Goal: Task Accomplishment & Management: Use online tool/utility

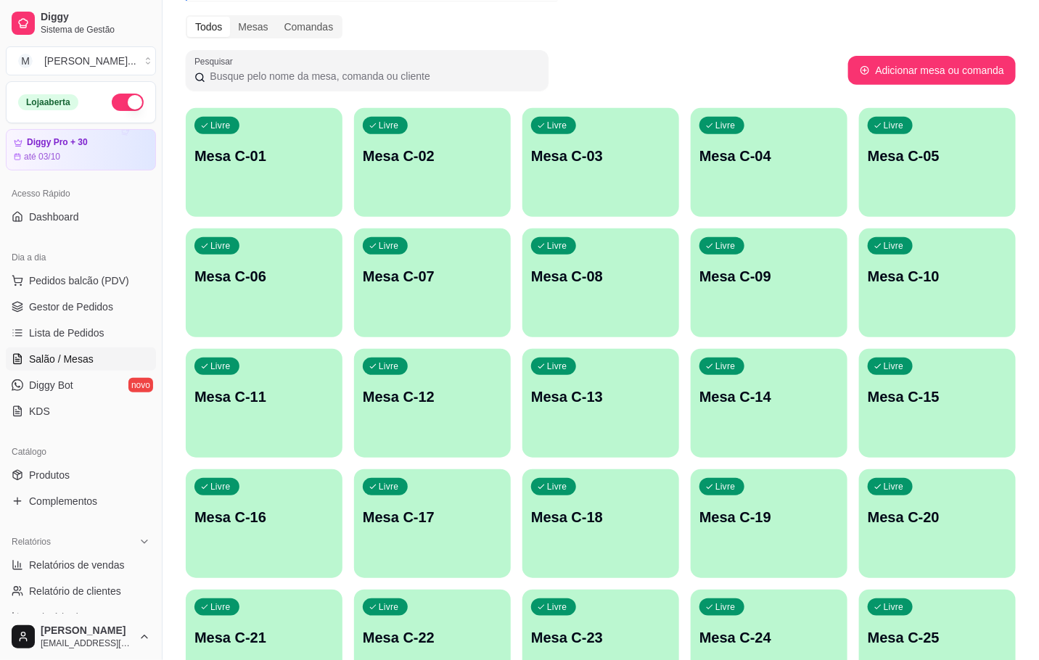
scroll to position [285, 0]
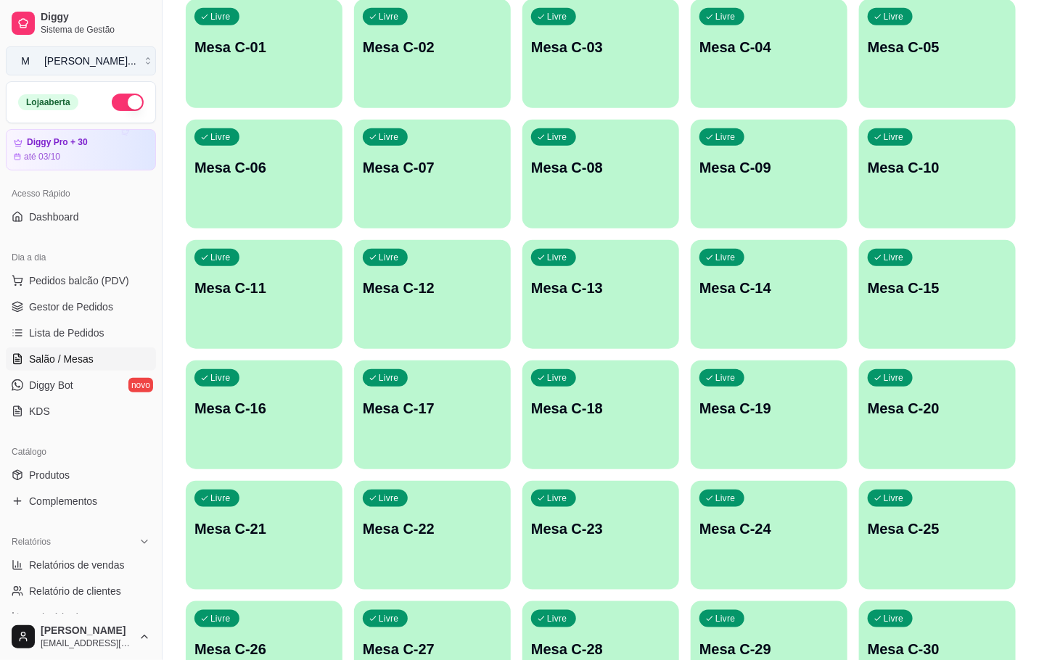
drag, startPoint x: 765, startPoint y: 276, endPoint x: 81, endPoint y: 50, distance: 719.8
click at [83, 50] on button "M [PERSON_NAME] ..." at bounding box center [81, 60] width 150 height 29
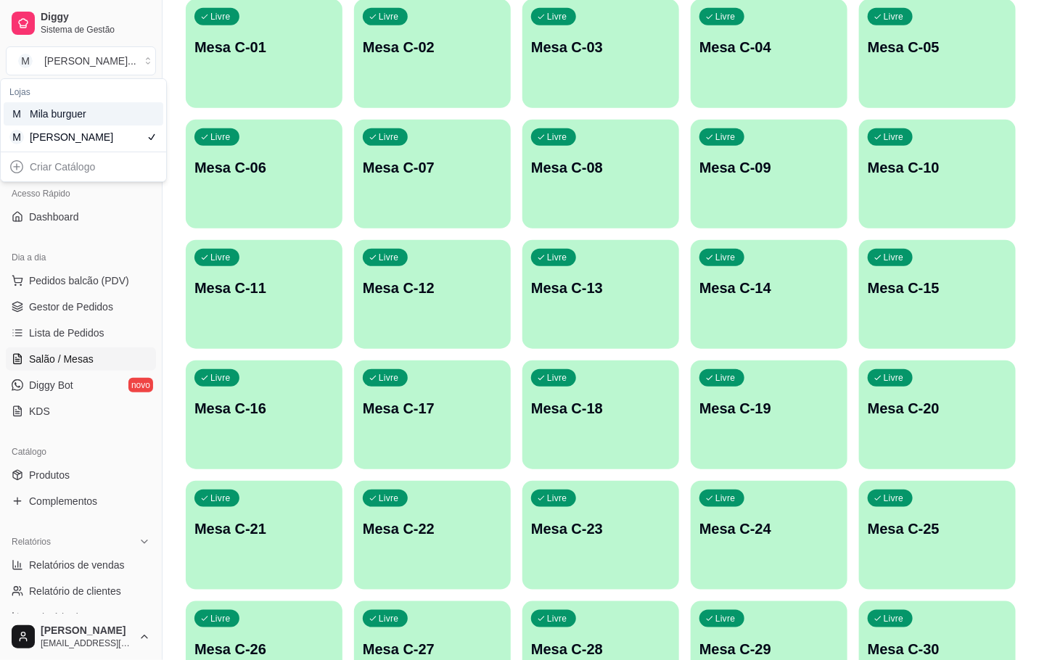
click at [99, 113] on div "M Mila burguer" at bounding box center [84, 113] width 160 height 23
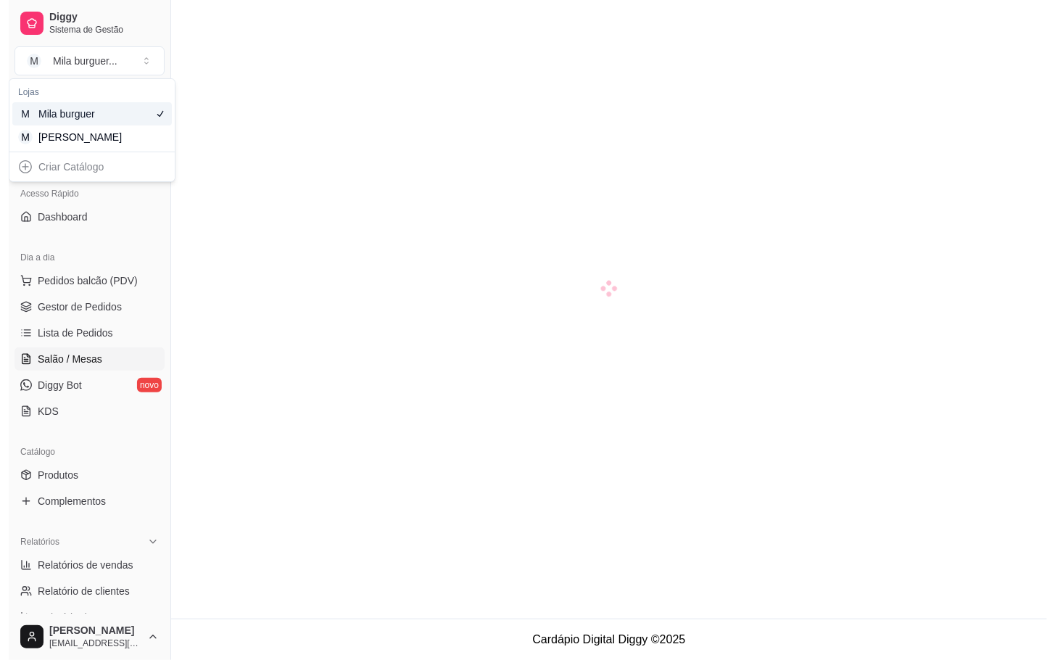
scroll to position [41, 0]
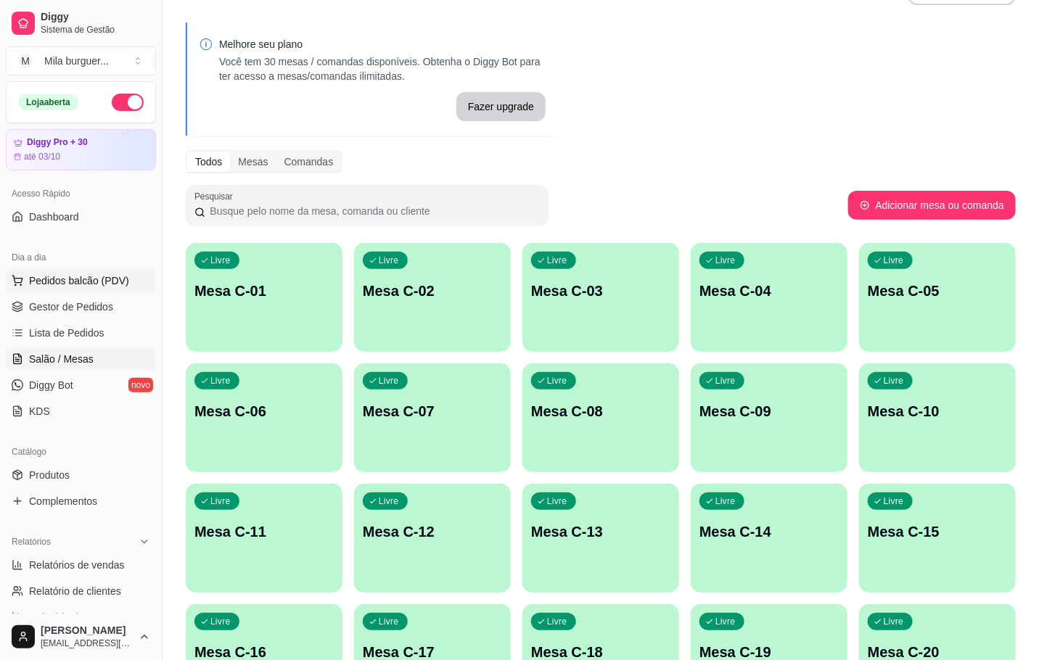
click at [53, 286] on span "Pedidos balcão (PDV)" at bounding box center [79, 280] width 100 height 15
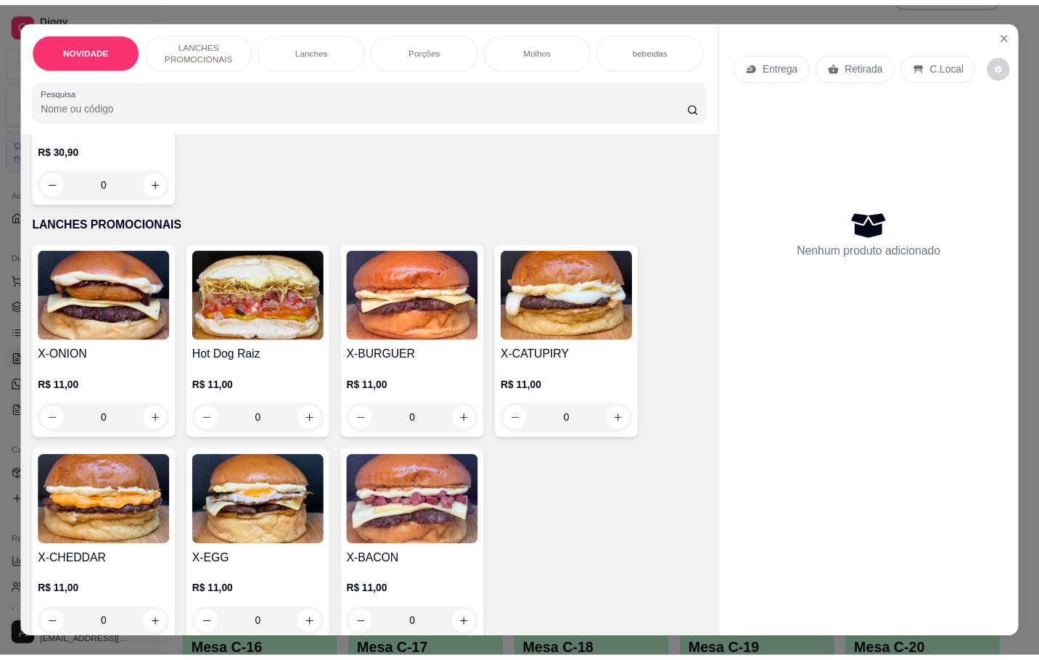
scroll to position [326, 0]
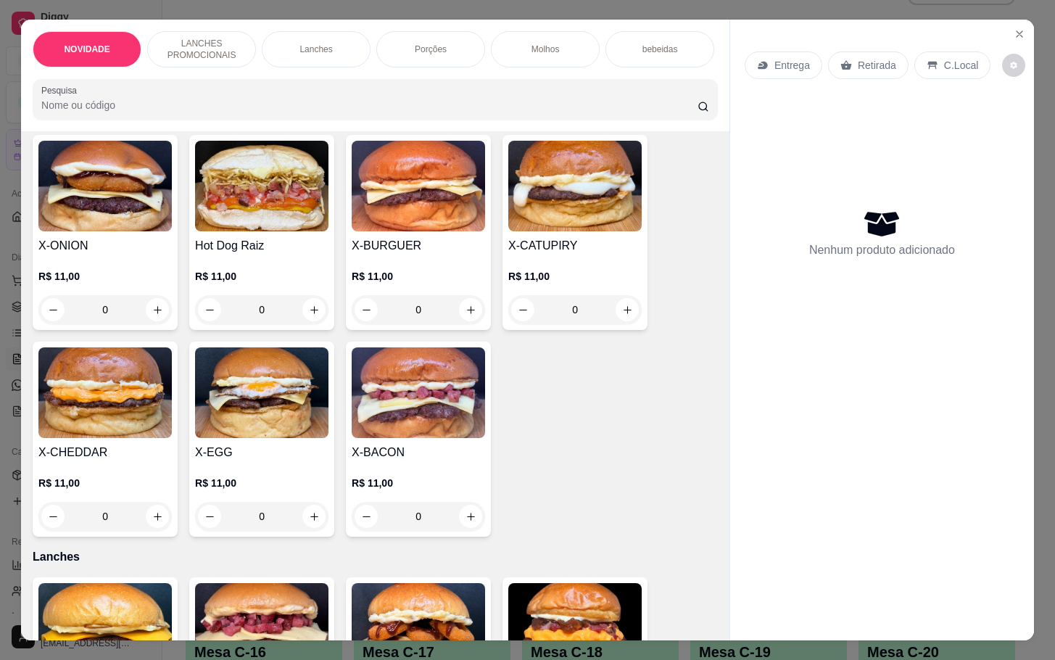
click at [155, 527] on div "0" at bounding box center [104, 516] width 133 height 29
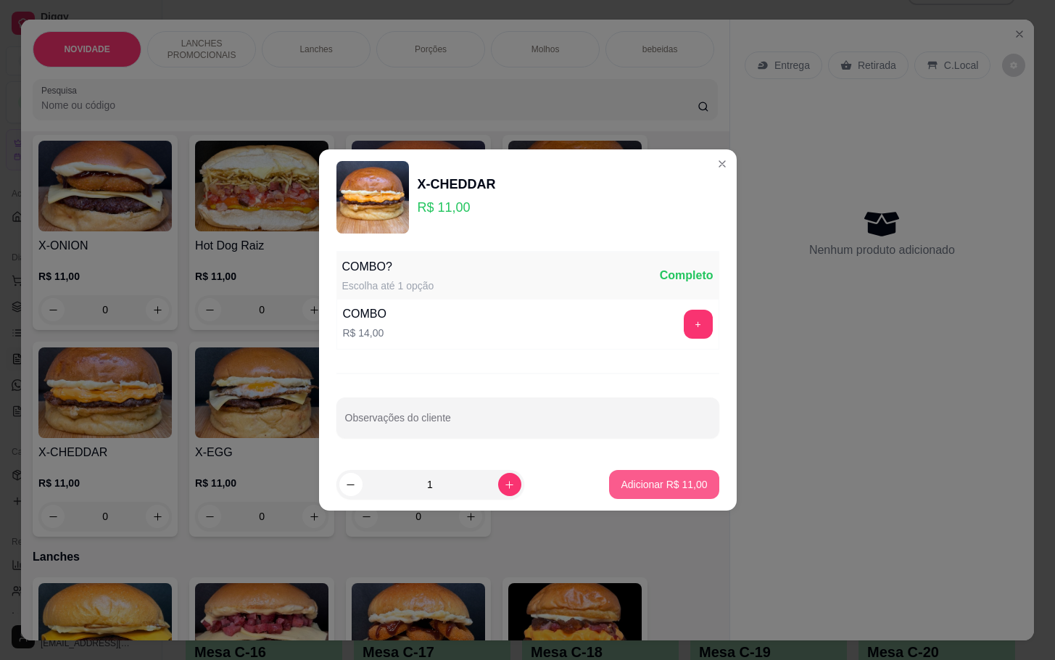
click at [644, 490] on p "Adicionar R$ 11,00" at bounding box center [664, 484] width 86 height 15
type input "1"
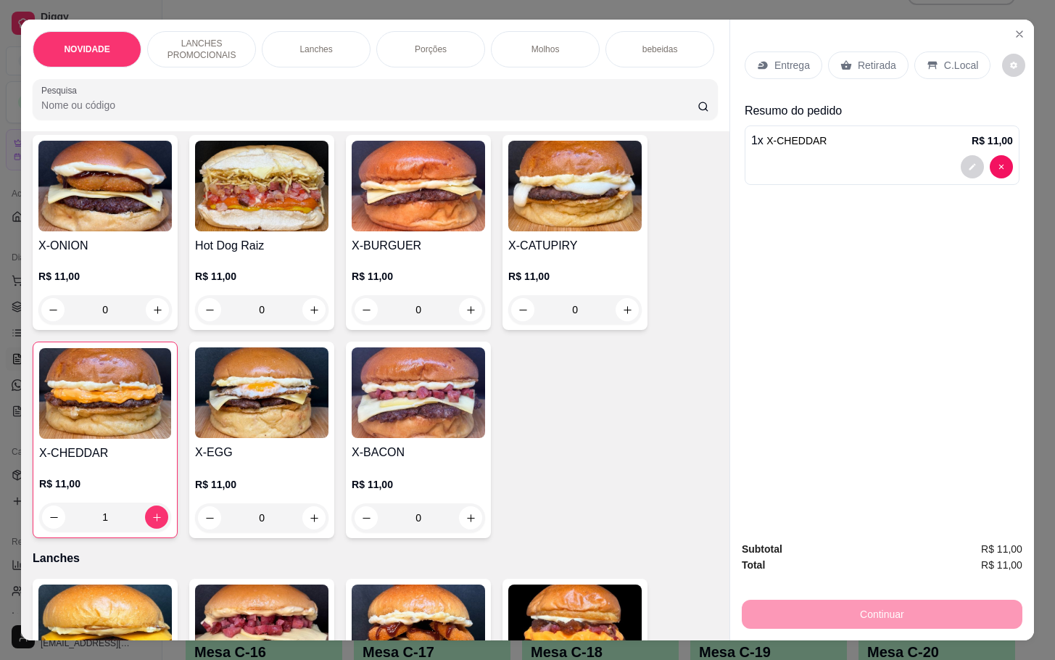
click at [376, 438] on img at bounding box center [418, 392] width 133 height 91
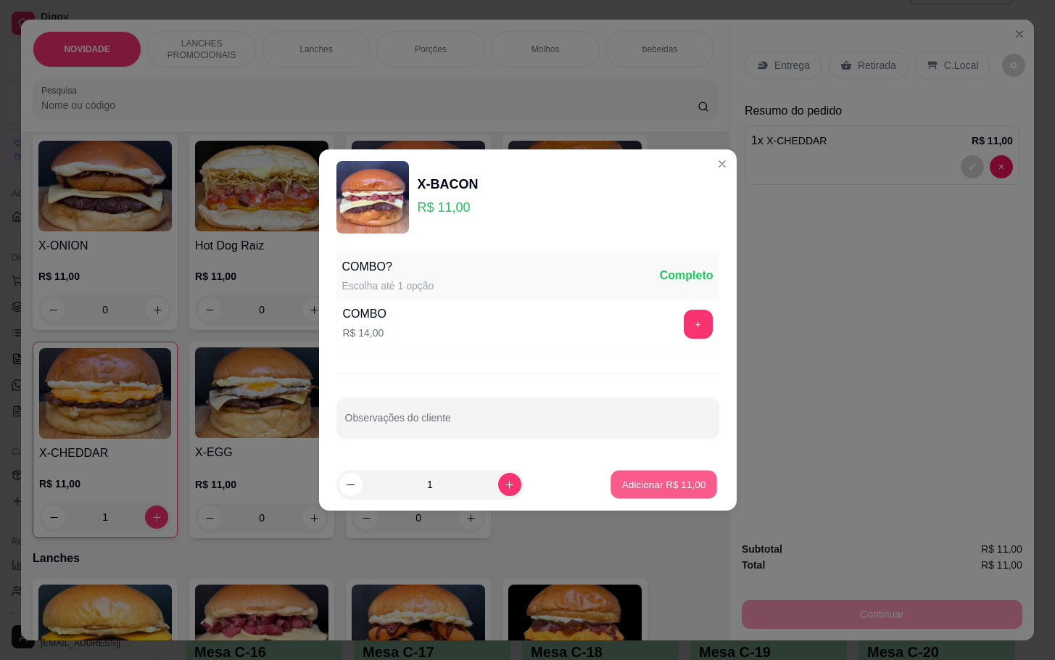
click at [657, 490] on p "Adicionar R$ 11,00" at bounding box center [664, 484] width 84 height 14
type input "1"
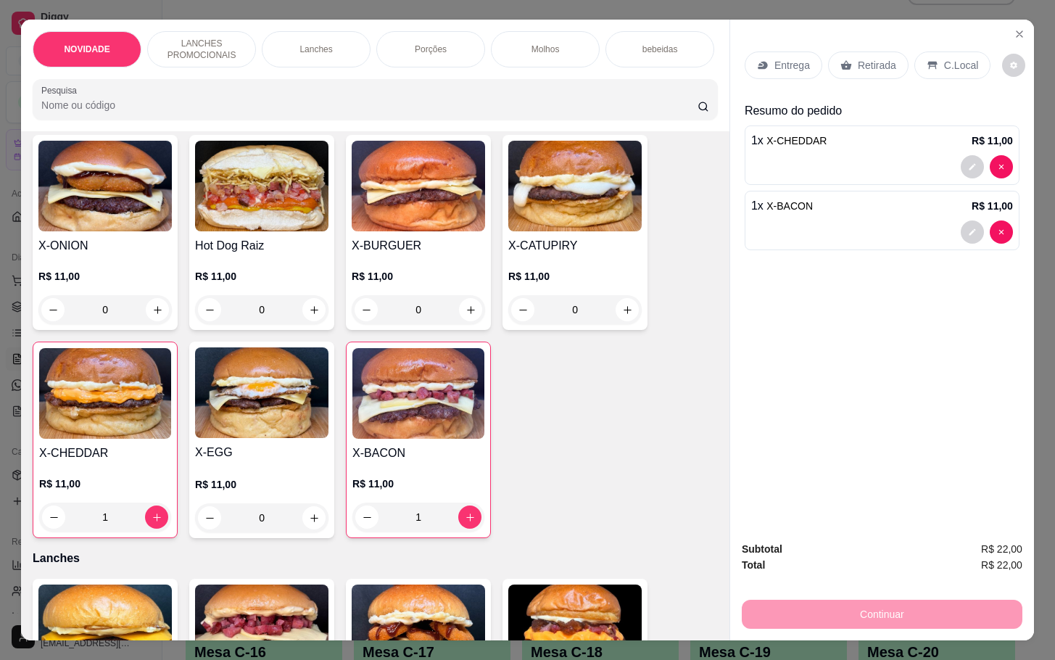
click at [843, 67] on div "Retirada" at bounding box center [868, 66] width 81 height 28
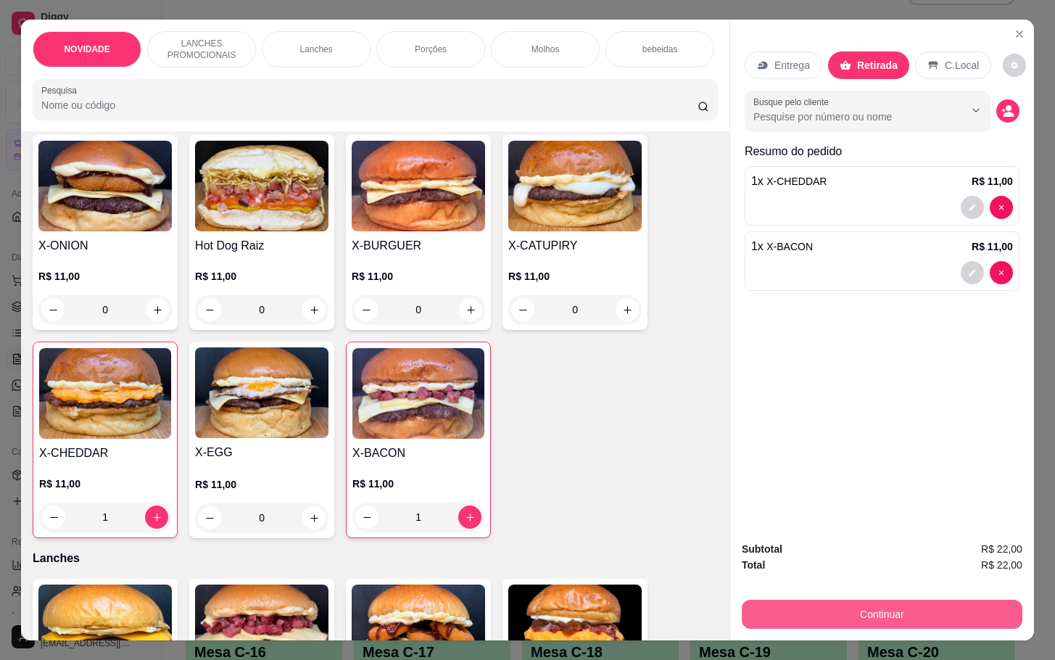
click at [857, 612] on button "Continuar" at bounding box center [882, 614] width 281 height 29
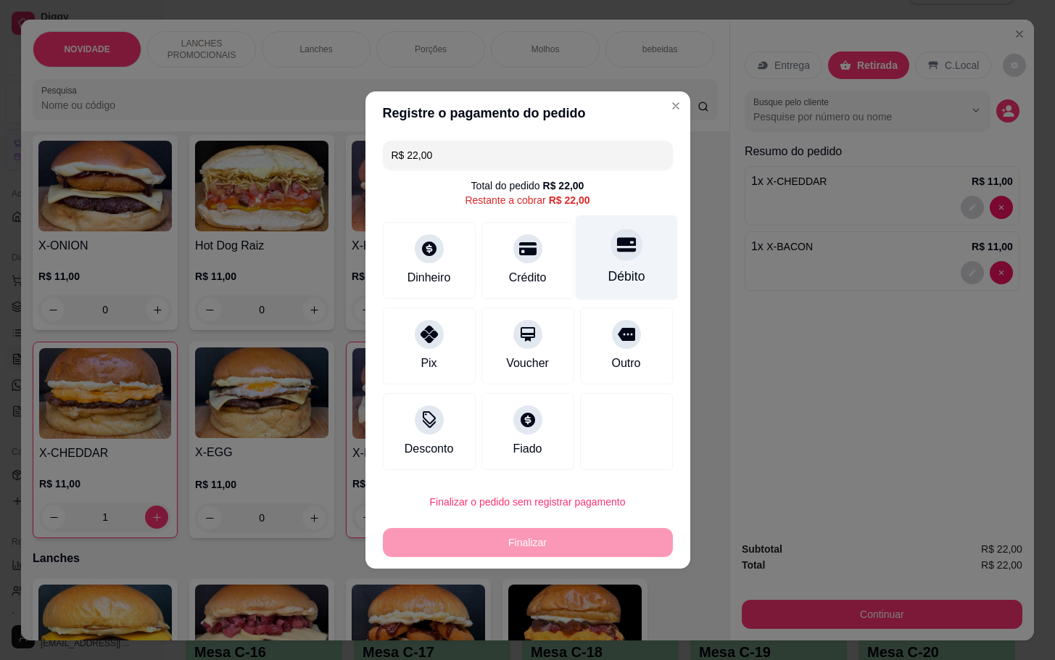
click at [625, 286] on div "Débito" at bounding box center [626, 257] width 102 height 85
type input "R$ 0,00"
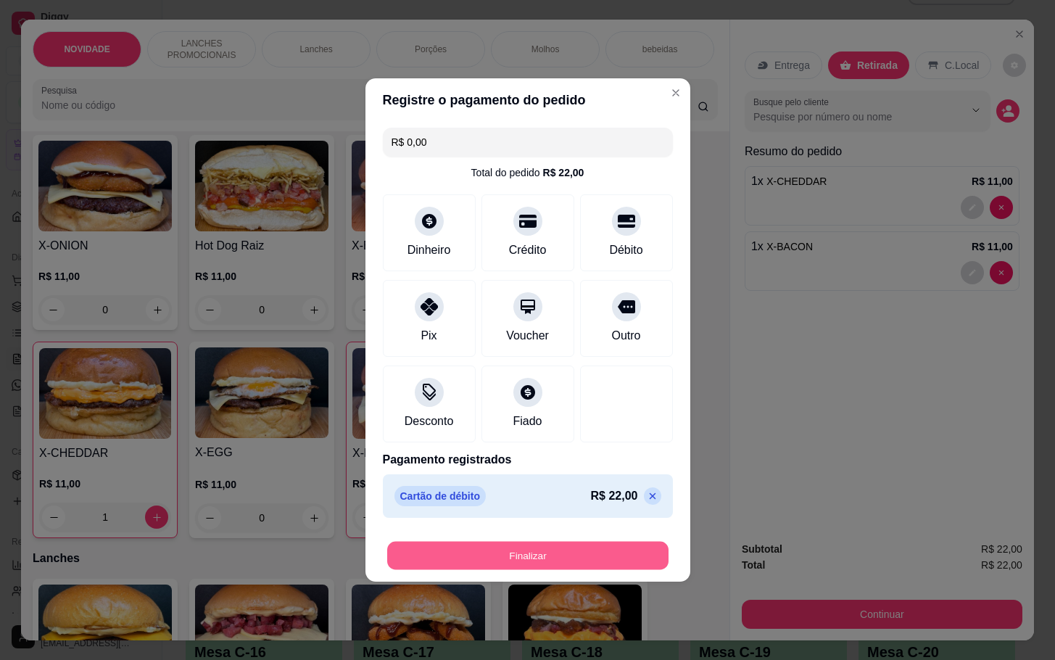
click at [564, 557] on button "Finalizar" at bounding box center [527, 556] width 281 height 28
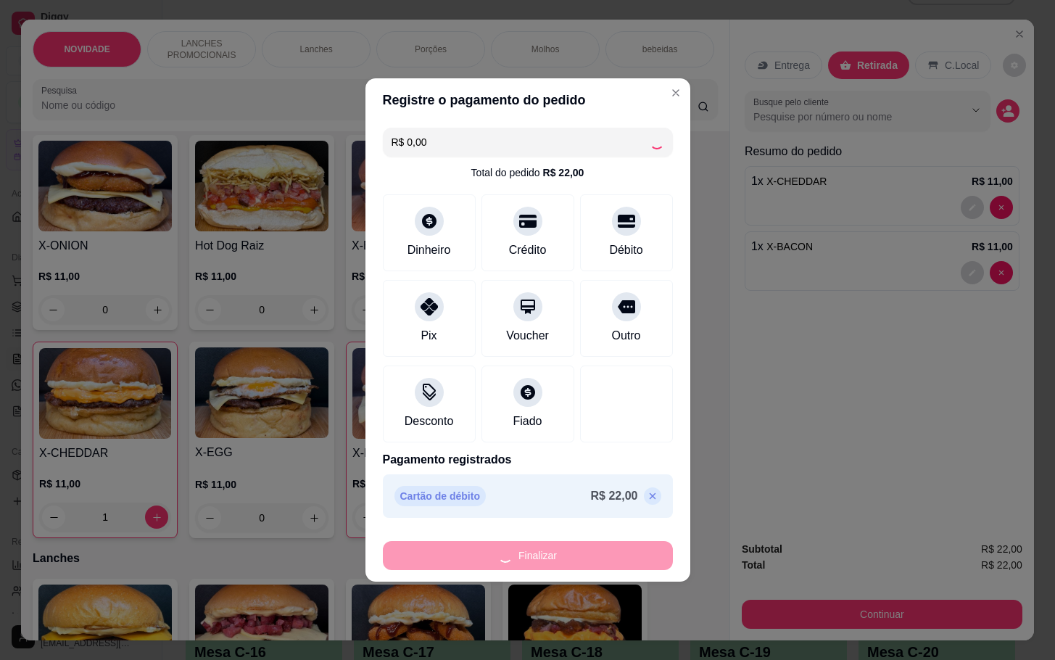
type input "0"
type input "-R$ 22,00"
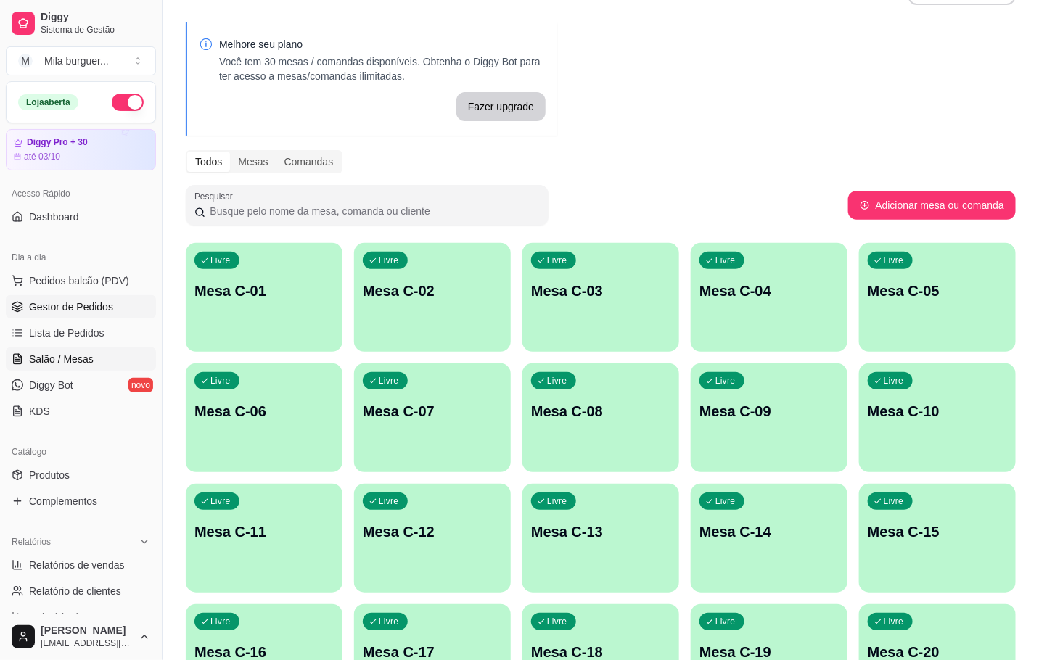
click at [85, 307] on span "Gestor de Pedidos" at bounding box center [71, 307] width 84 height 15
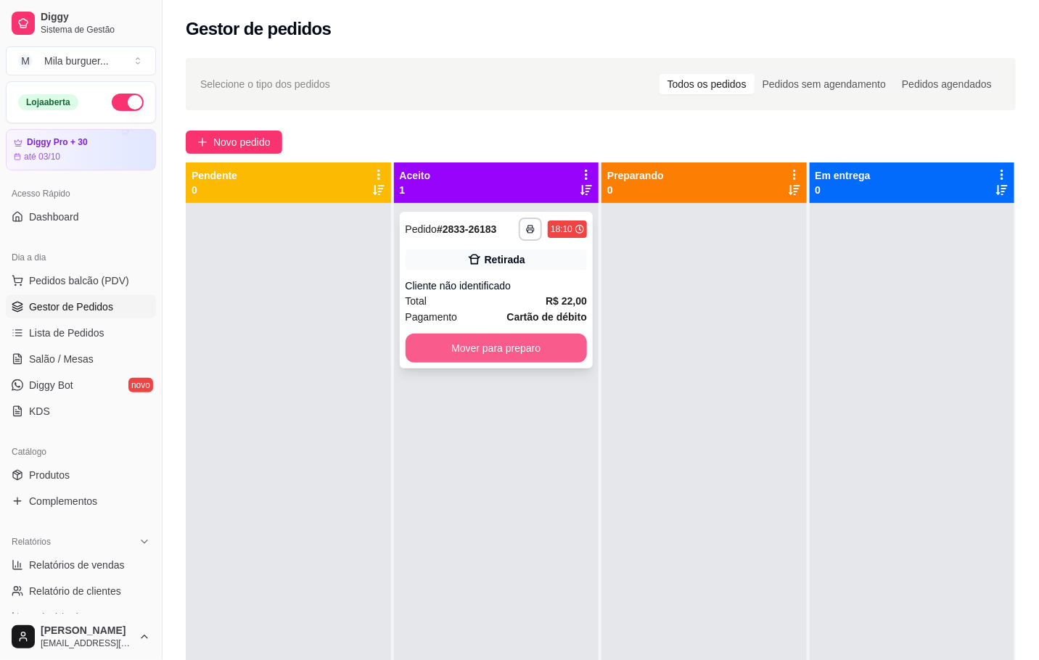
click at [471, 359] on button "Mover para preparo" at bounding box center [496, 348] width 182 height 29
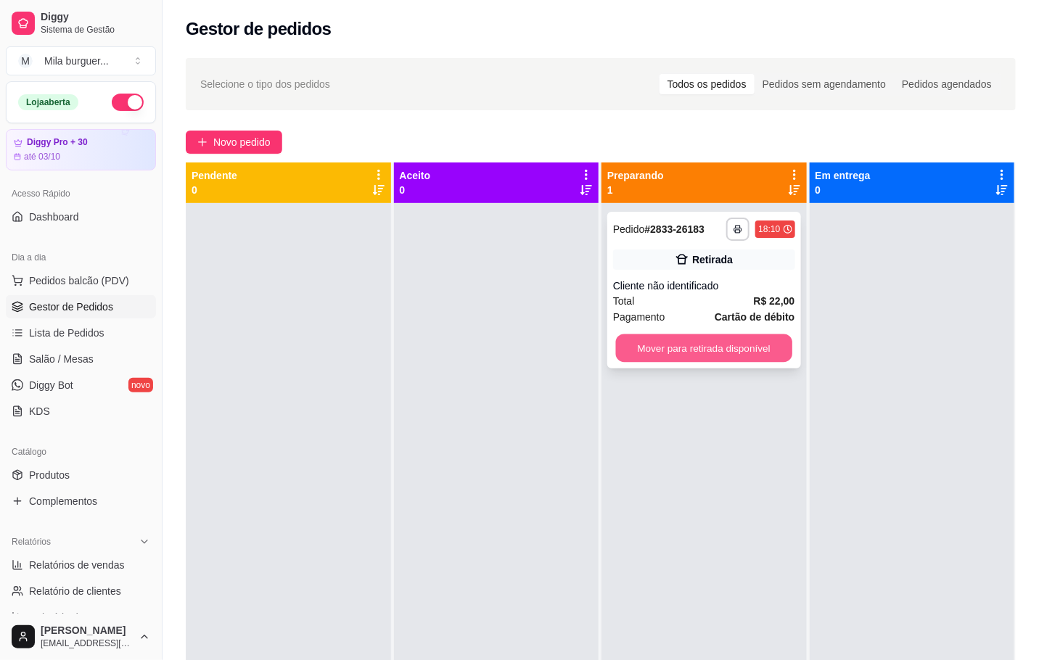
click at [625, 350] on button "Mover para retirada disponível" at bounding box center [704, 348] width 176 height 28
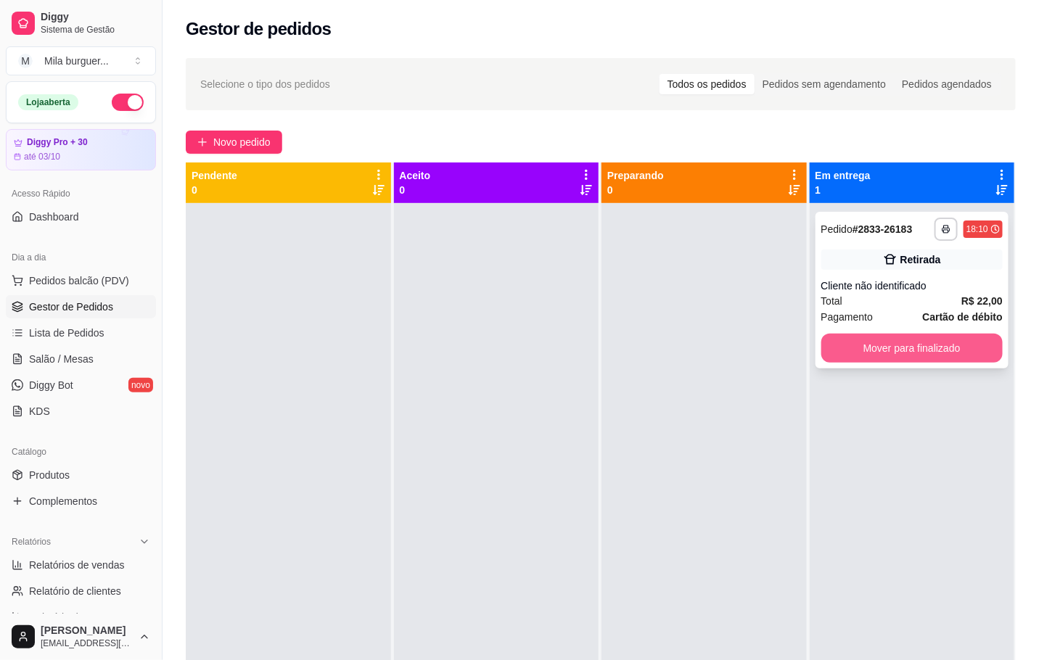
click at [875, 353] on button "Mover para finalizado" at bounding box center [912, 348] width 182 height 29
